Goal: Find specific page/section: Find specific page/section

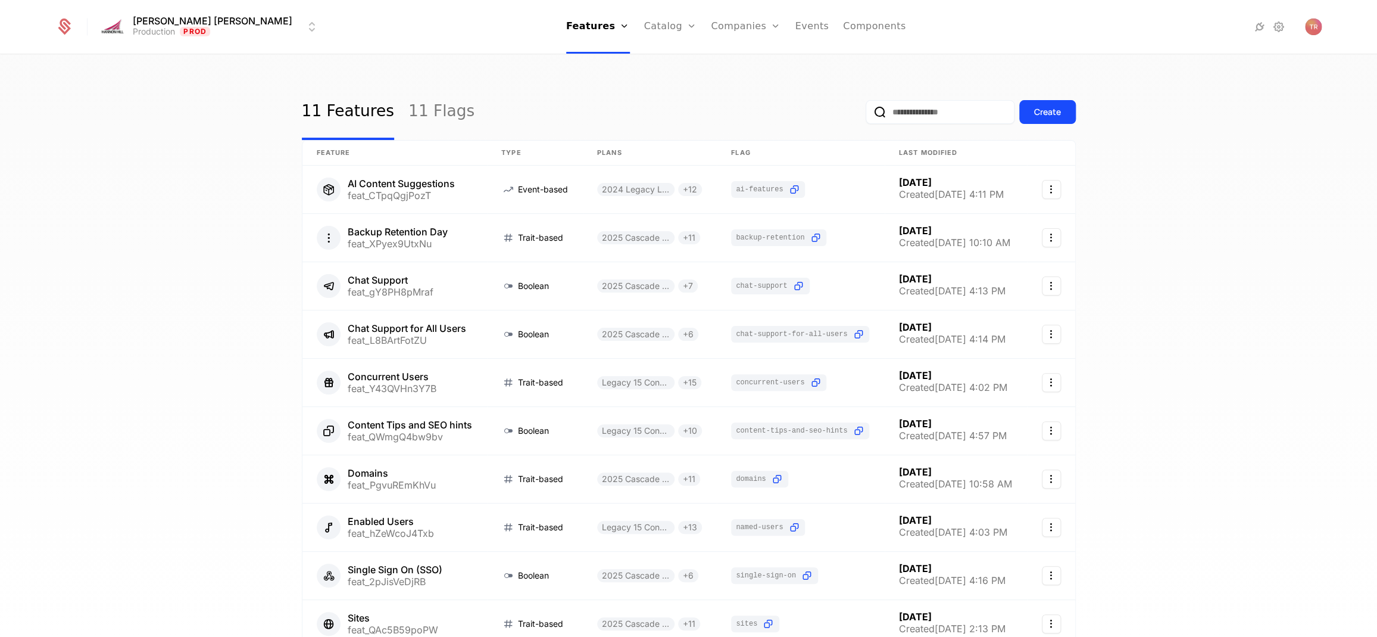
click at [711, 23] on link "Companies" at bounding box center [746, 27] width 70 height 54
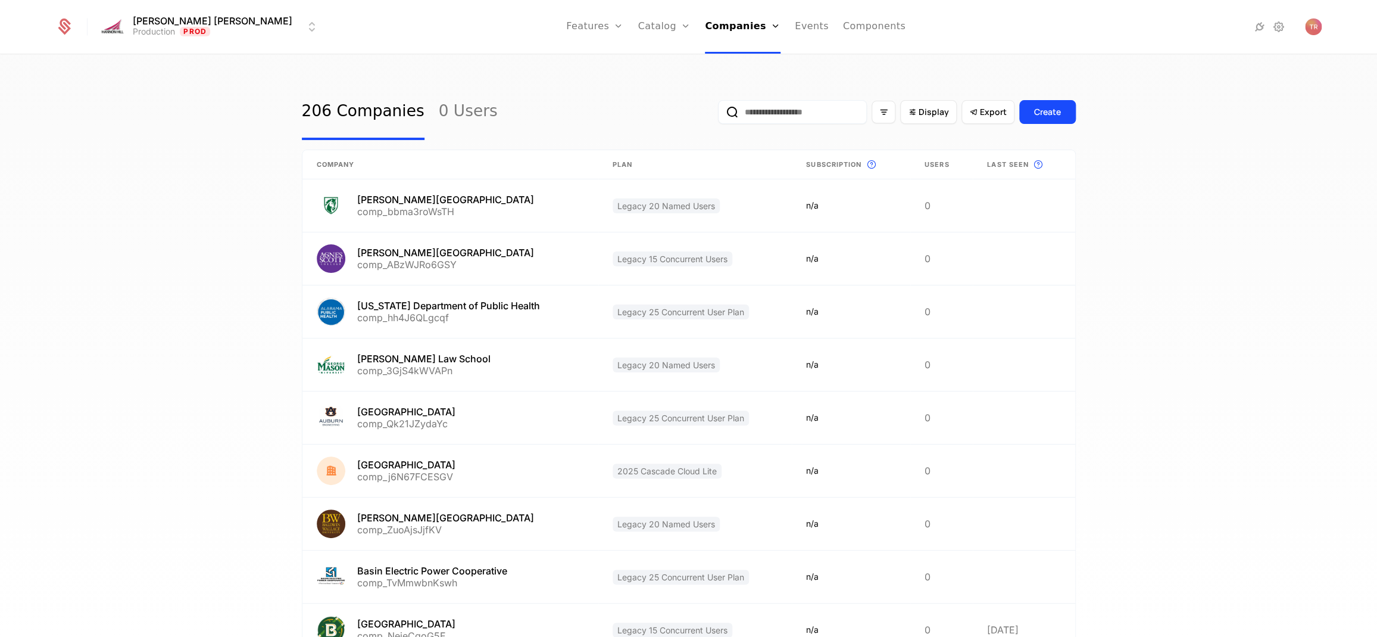
click at [719, 59] on link "Companies" at bounding box center [746, 59] width 55 height 10
click at [782, 117] on input "email" at bounding box center [792, 112] width 149 height 24
type input "****"
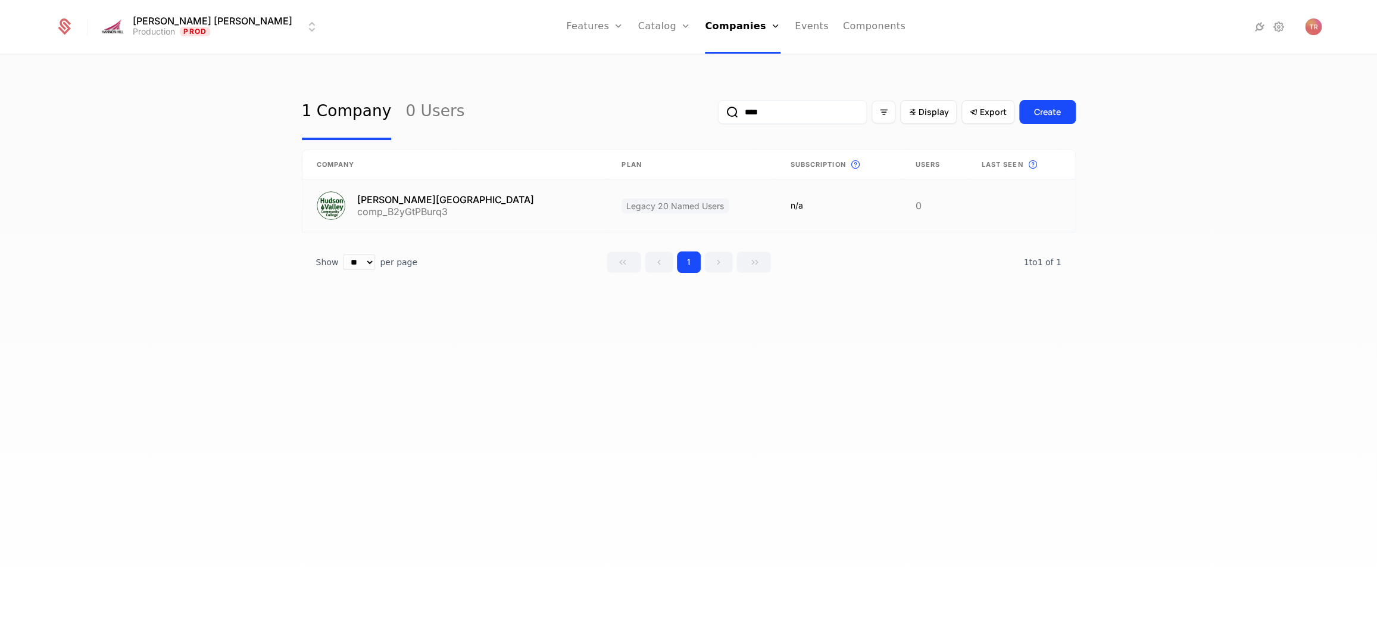
click at [419, 205] on link at bounding box center [455, 205] width 305 height 52
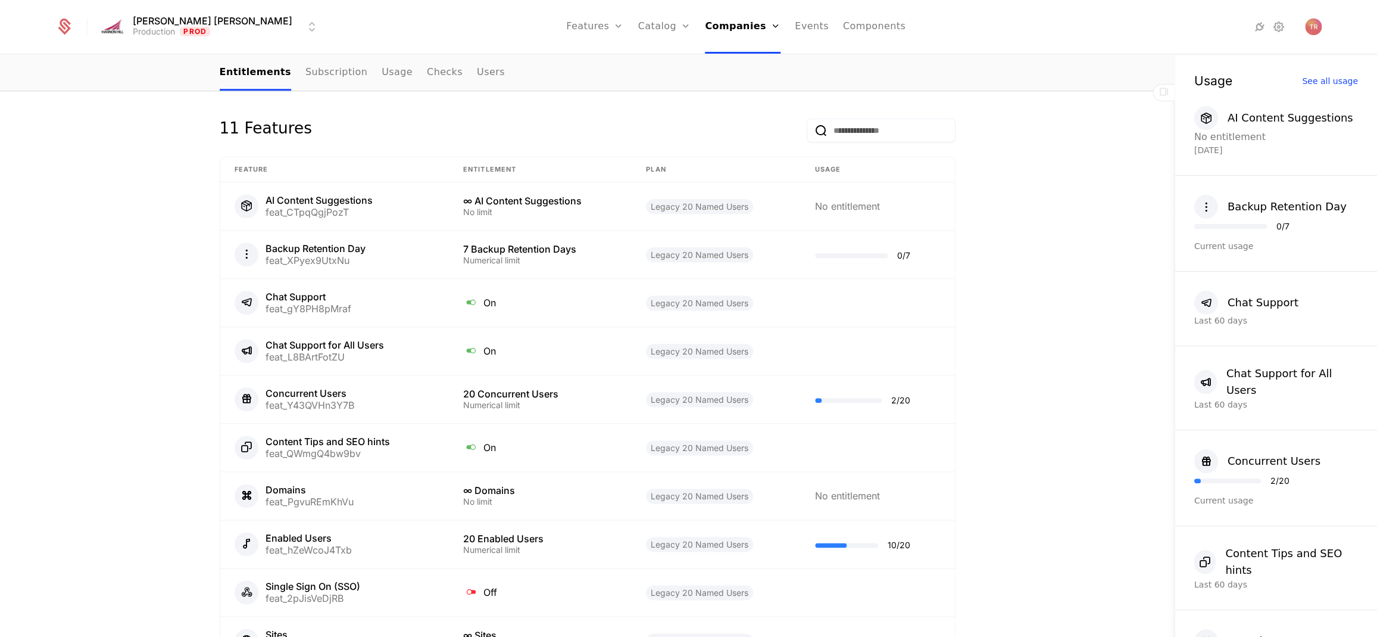
scroll to position [809, 0]
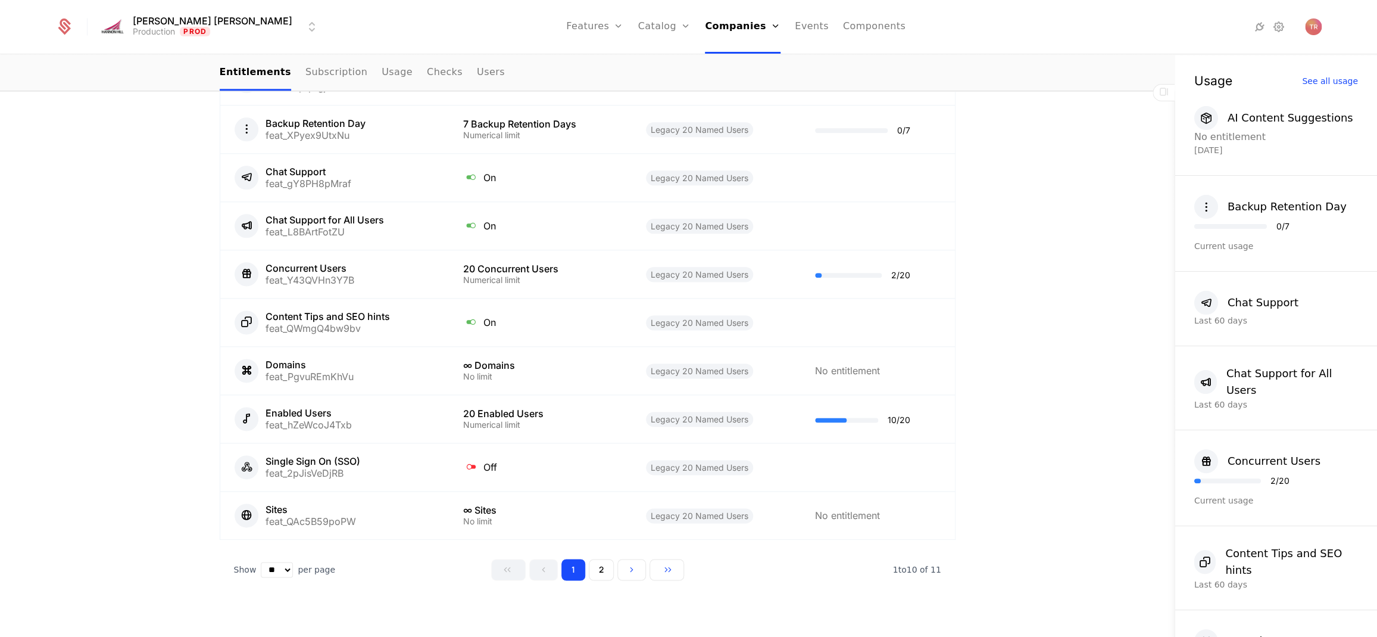
click at [600, 559] on button "2" at bounding box center [601, 569] width 25 height 21
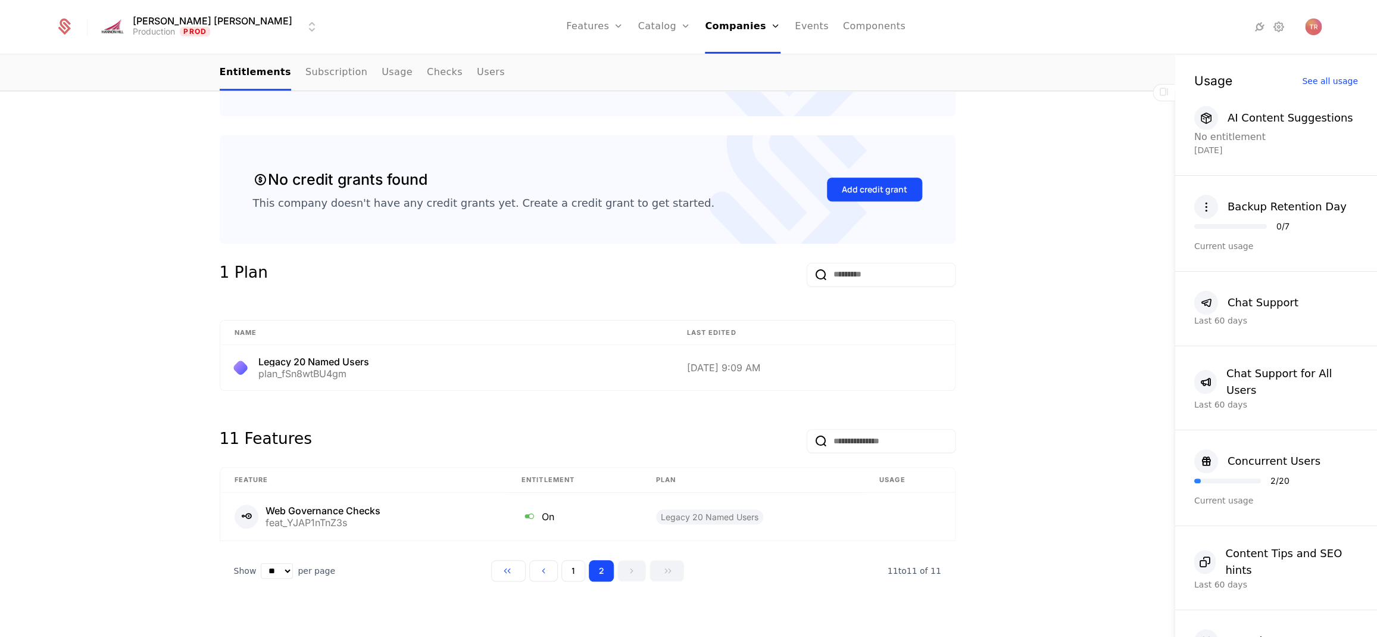
click at [579, 565] on button "1" at bounding box center [574, 570] width 24 height 21
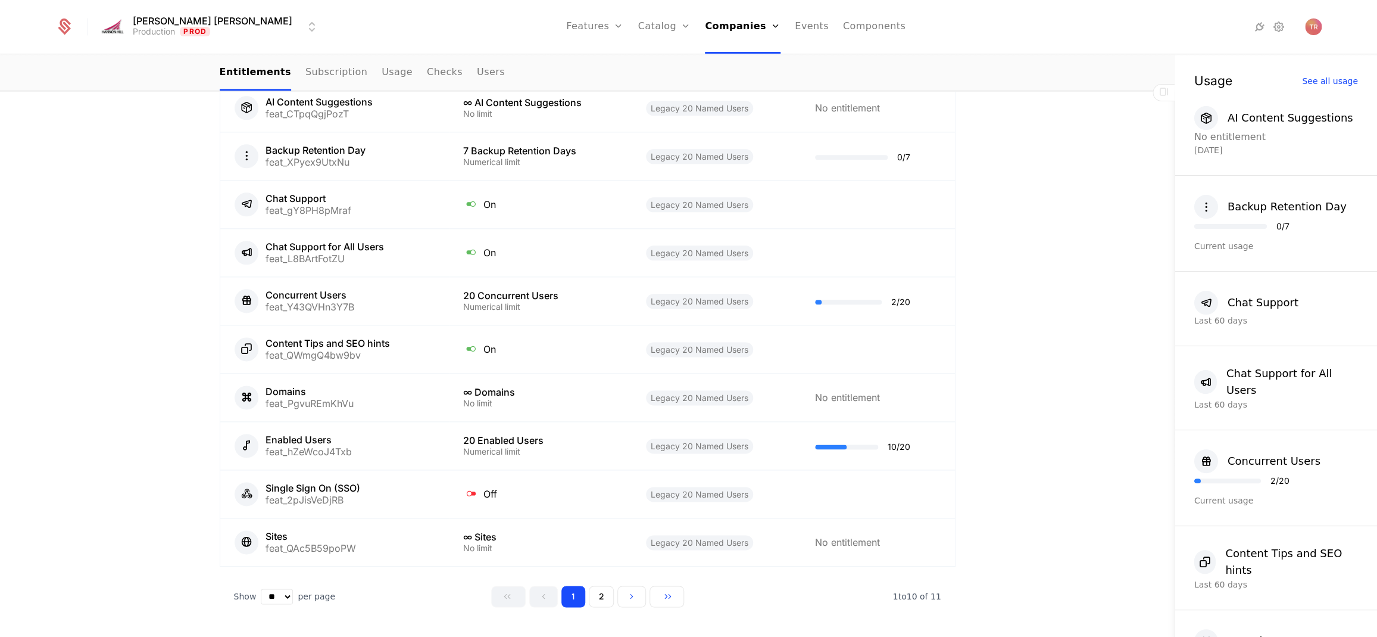
scroll to position [781, 0]
